Goal: Information Seeking & Learning: Learn about a topic

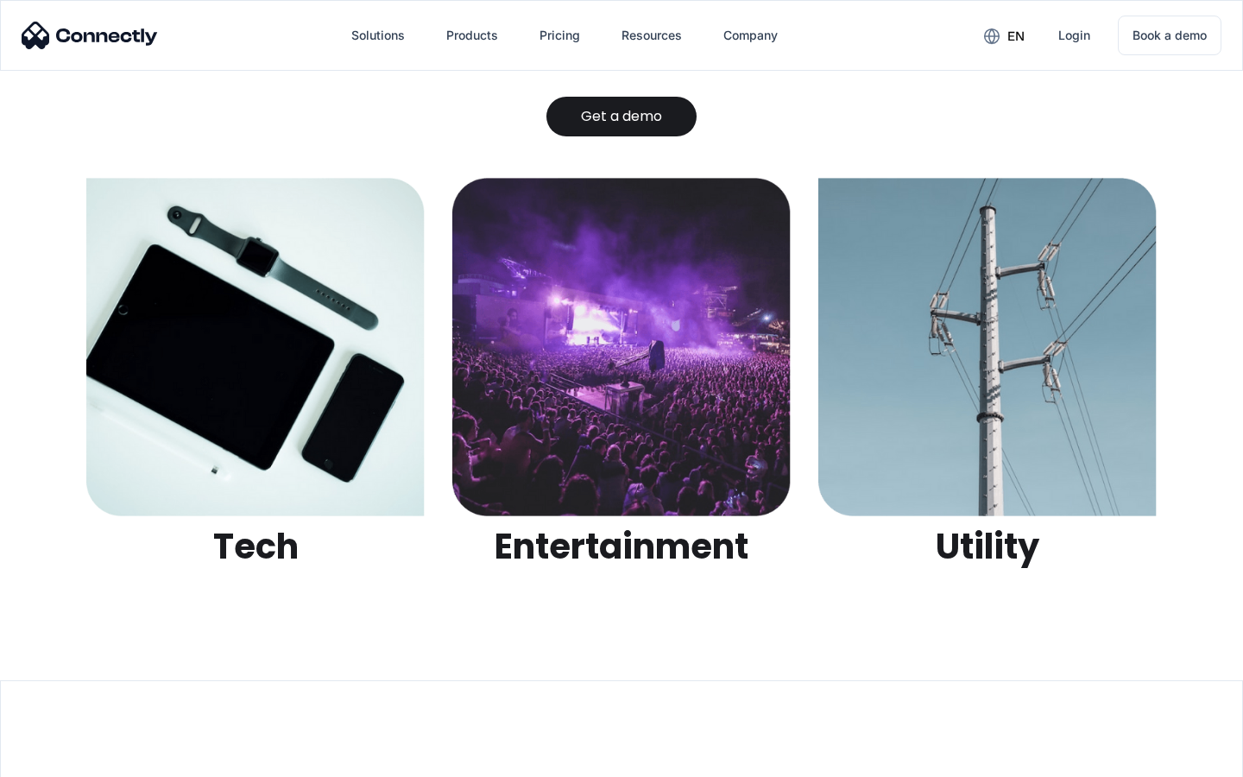
scroll to position [5448, 0]
